Goal: Task Accomplishment & Management: Use online tool/utility

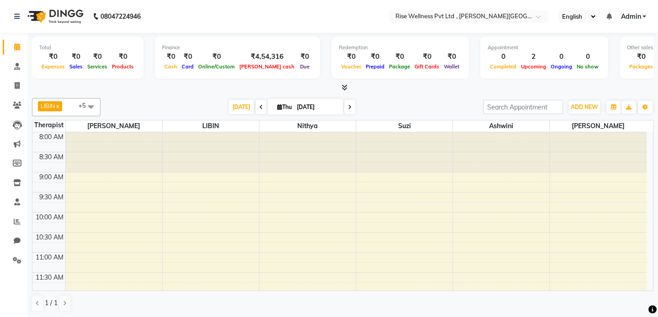
scroll to position [249, 0]
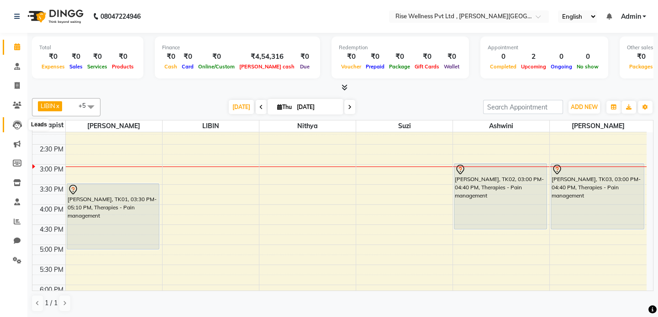
click at [21, 123] on icon at bounding box center [17, 124] width 9 height 9
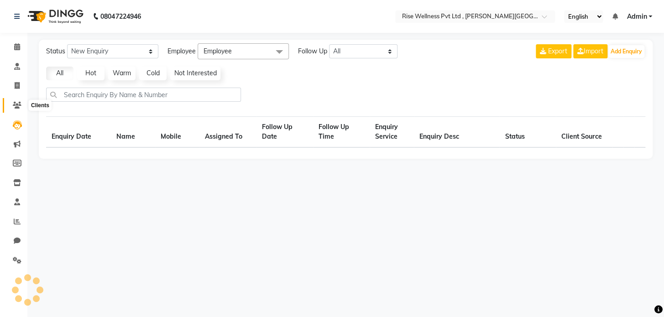
click at [13, 103] on icon at bounding box center [17, 105] width 9 height 7
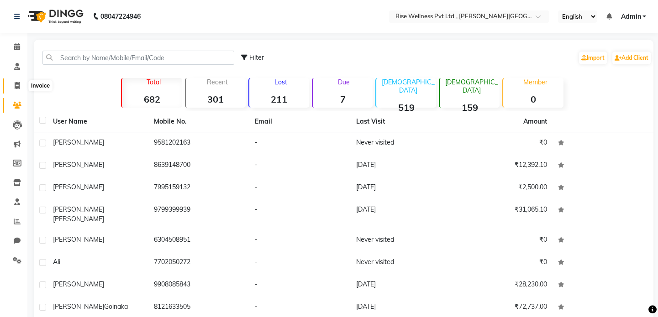
click at [13, 82] on span at bounding box center [17, 86] width 16 height 10
select select "service"
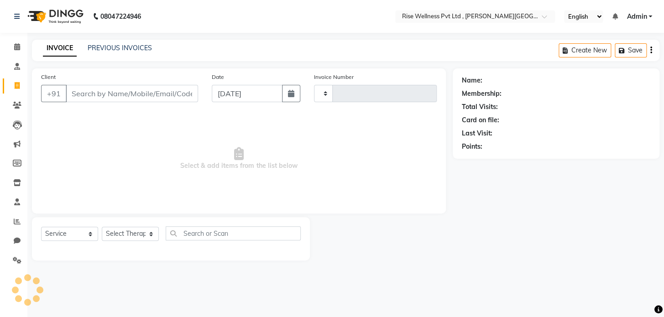
type input "0971"
select select "7497"
select select "V"
click at [116, 97] on input "Client" at bounding box center [132, 93] width 132 height 17
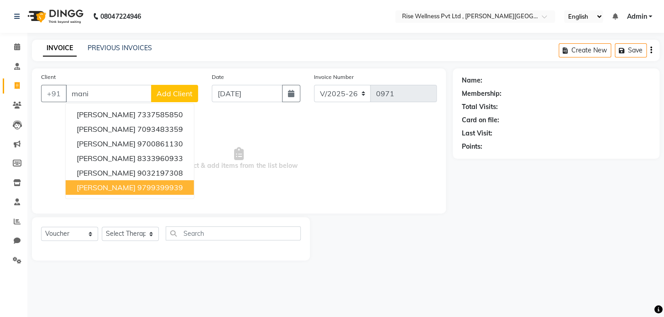
click at [146, 192] on ngb-highlight "9799399939" at bounding box center [160, 187] width 46 height 9
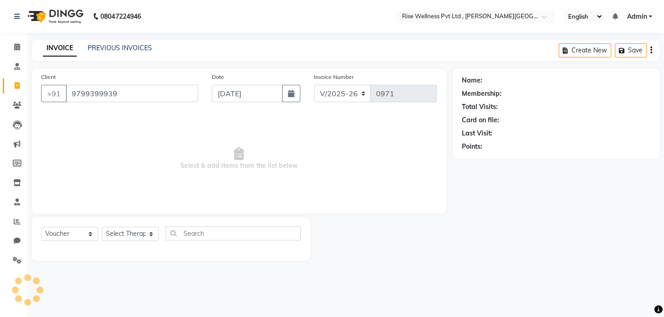
type input "9799399939"
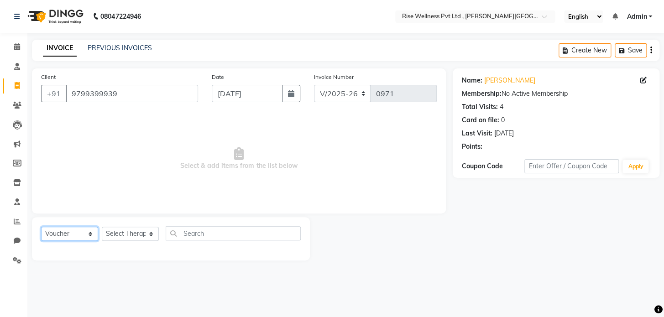
drag, startPoint x: 55, startPoint y: 238, endPoint x: 59, endPoint y: 227, distance: 11.4
click at [55, 238] on select "Select Service Product Membership Package Voucher Prepaid Gift Card" at bounding box center [69, 234] width 57 height 14
select select "service"
click at [41, 227] on select "Select Service Product Membership Package Voucher Prepaid Gift Card" at bounding box center [69, 234] width 57 height 14
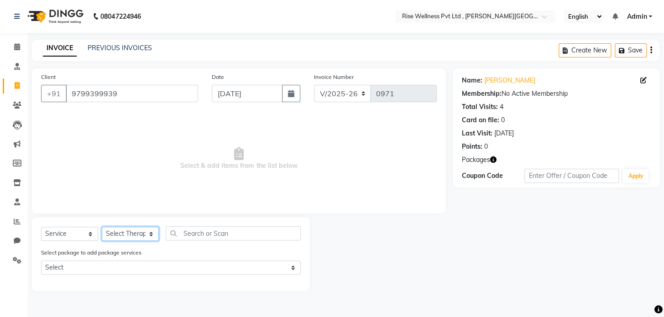
click at [136, 231] on select "Select Therapist [PERSON_NAME] [PERSON_NAME] Reception [PERSON_NAME]" at bounding box center [130, 234] width 57 height 14
select select "89087"
click at [102, 227] on select "Select Therapist [PERSON_NAME] [PERSON_NAME] Reception [PERSON_NAME]" at bounding box center [130, 234] width 57 height 14
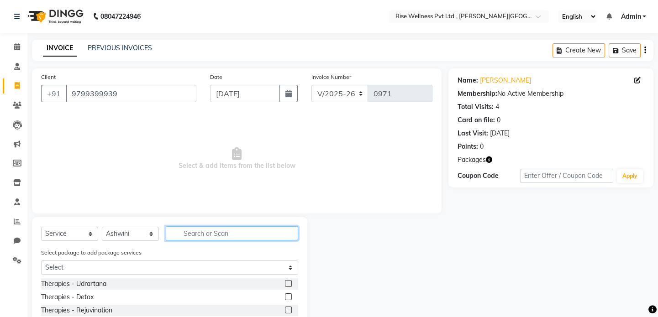
click at [207, 232] on input "text" at bounding box center [232, 233] width 132 height 14
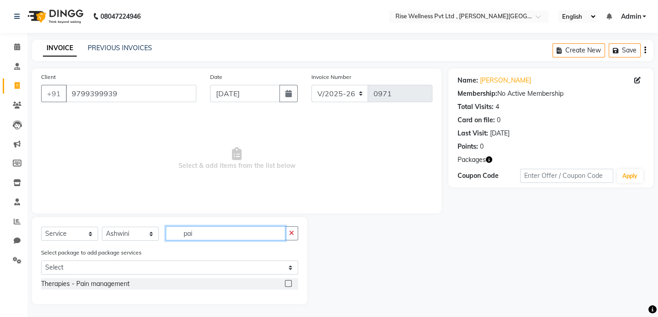
type input "pai"
click at [290, 282] on label at bounding box center [288, 283] width 7 height 7
click at [290, 282] on input "checkbox" at bounding box center [288, 284] width 6 height 6
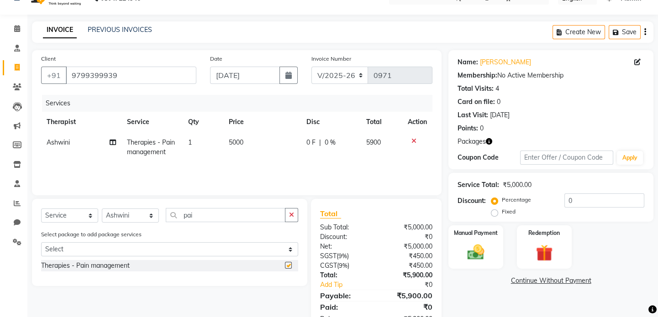
checkbox input "false"
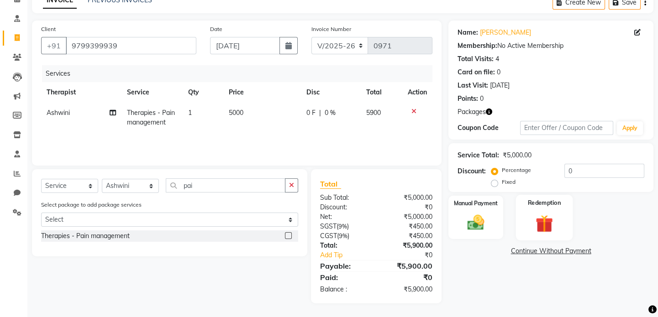
click at [535, 210] on div "Redemption" at bounding box center [544, 217] width 57 height 45
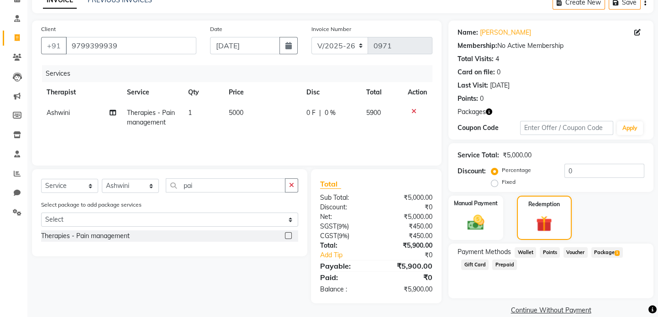
click at [600, 250] on span "Package 1" at bounding box center [606, 252] width 31 height 10
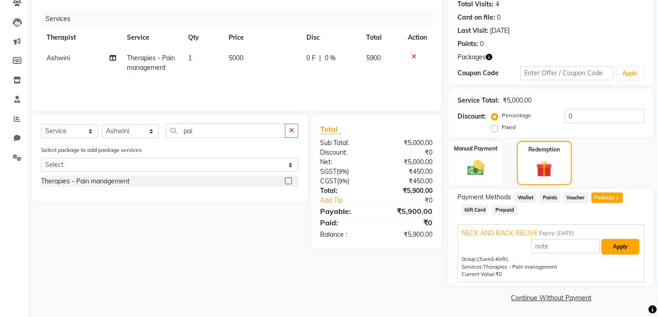
scroll to position [104, 0]
click at [612, 243] on button "Apply" at bounding box center [620, 246] width 38 height 16
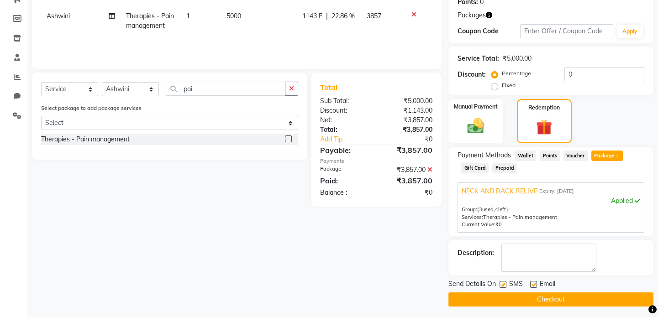
scroll to position [147, 0]
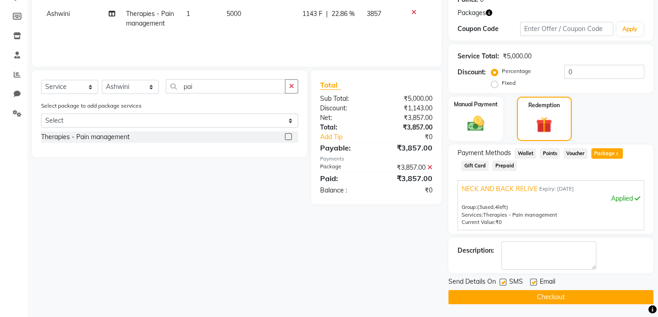
click at [575, 293] on button "Checkout" at bounding box center [550, 297] width 205 height 14
